Goal: Book appointment/travel/reservation

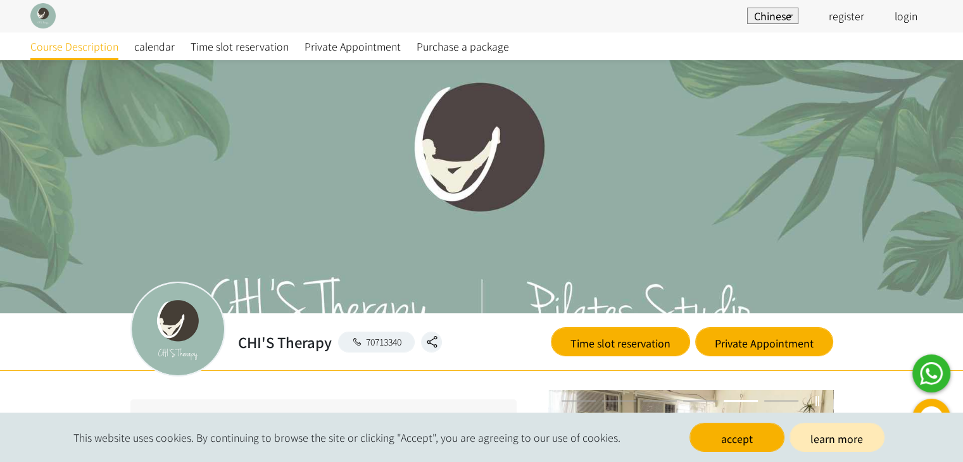
click at [594, 30] on div "IN Chinese register login" at bounding box center [481, 16] width 963 height 32
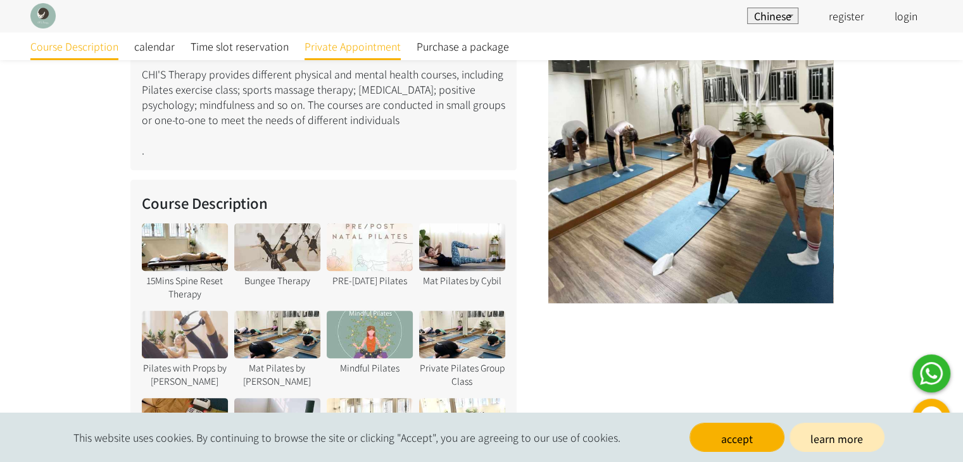
scroll to position [380, 0]
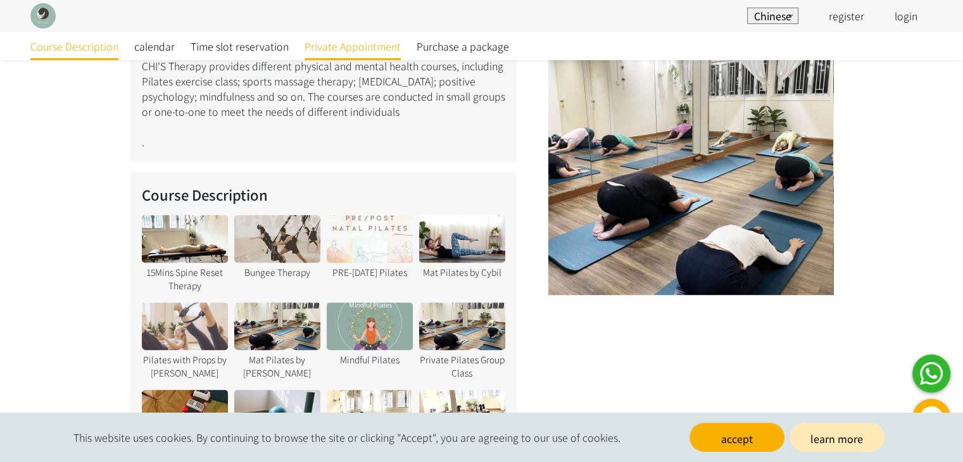
click at [348, 52] on font "Private Appointment" at bounding box center [352, 46] width 96 height 15
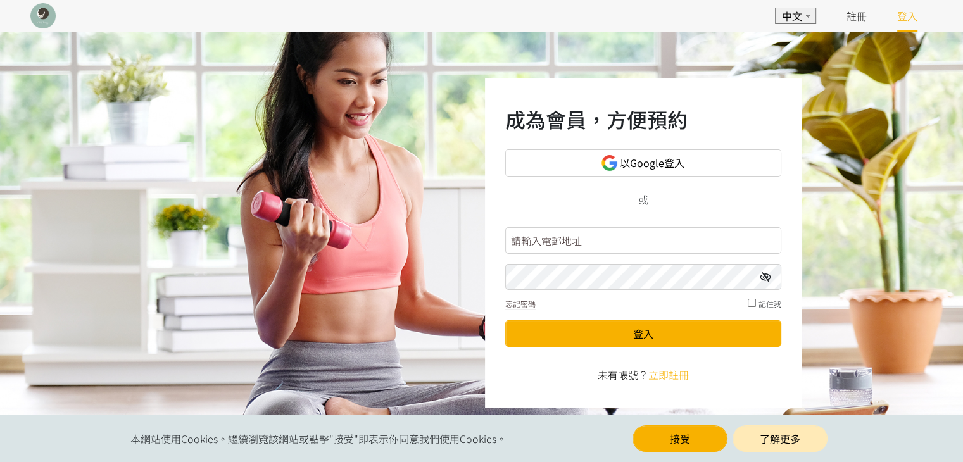
scroll to position [13, 0]
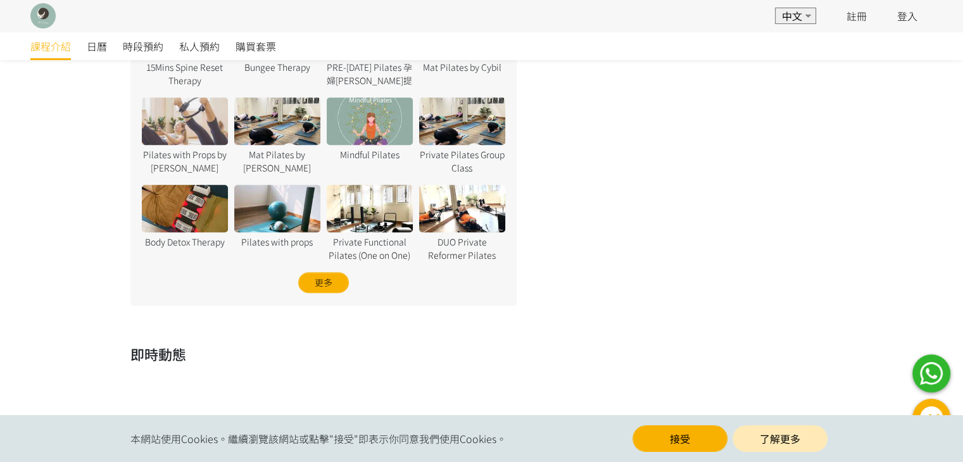
scroll to position [772, 0]
